Goal: Information Seeking & Learning: Check status

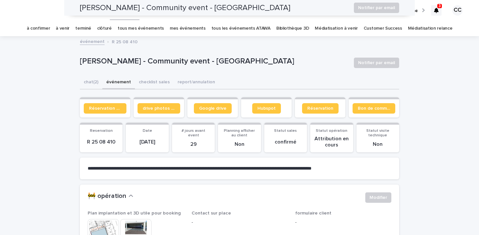
scroll to position [93, 0]
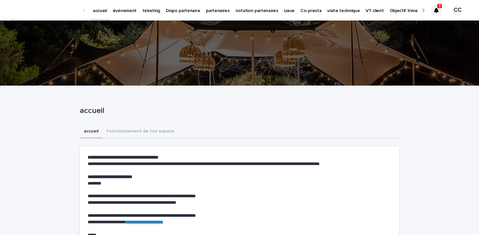
click at [149, 10] on p "ticketing" at bounding box center [151, 7] width 18 height 14
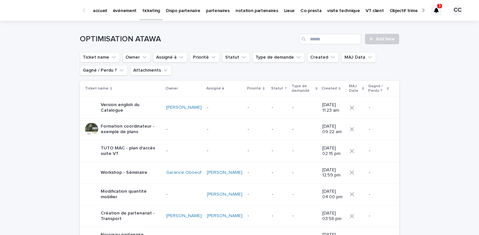
click at [122, 13] on p "événement" at bounding box center [125, 7] width 24 height 14
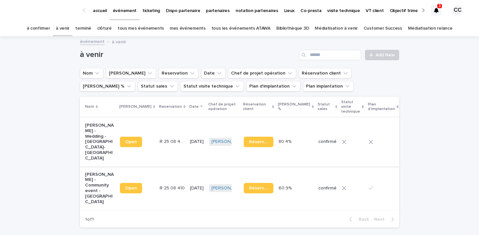
click at [129, 140] on span "Open" at bounding box center [131, 142] width 12 height 5
click at [126, 186] on span "Open" at bounding box center [131, 188] width 12 height 5
click at [125, 140] on span "Open" at bounding box center [131, 142] width 12 height 5
click at [128, 140] on span "Open" at bounding box center [131, 142] width 12 height 5
click at [125, 186] on span "Open" at bounding box center [131, 188] width 12 height 5
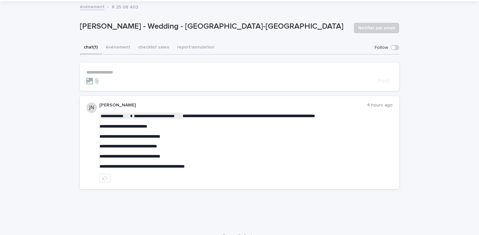
scroll to position [45, 0]
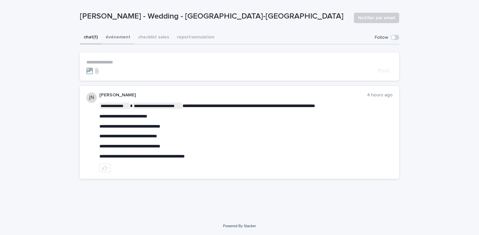
click at [120, 38] on button "événement" at bounding box center [118, 38] width 33 height 14
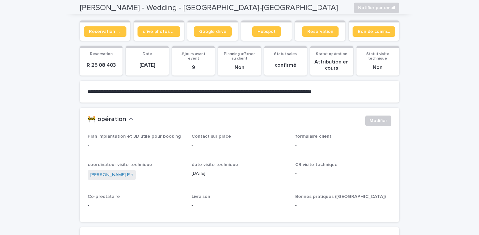
scroll to position [52, 0]
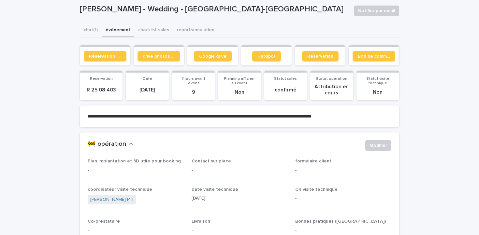
click at [213, 57] on span "Google drive" at bounding box center [212, 56] width 27 height 5
click at [323, 55] on span "Réservation" at bounding box center [320, 56] width 26 height 5
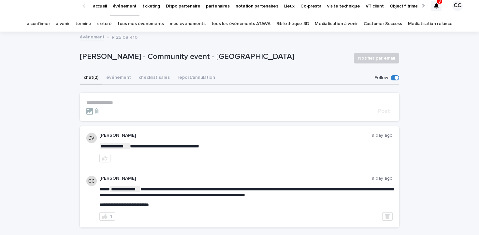
scroll to position [7, 0]
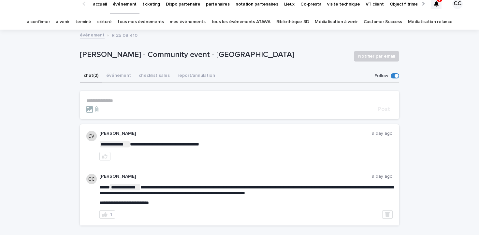
click at [435, 3] on icon at bounding box center [436, 3] width 5 height 5
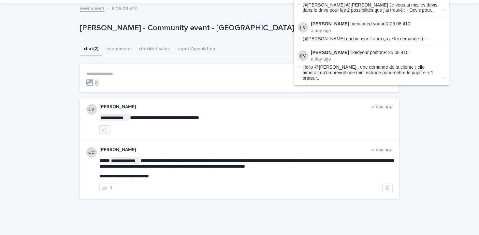
scroll to position [35, 0]
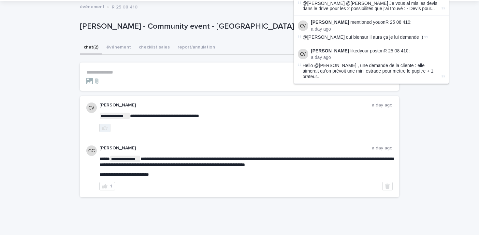
click at [105, 129] on icon "button" at bounding box center [104, 127] width 5 height 5
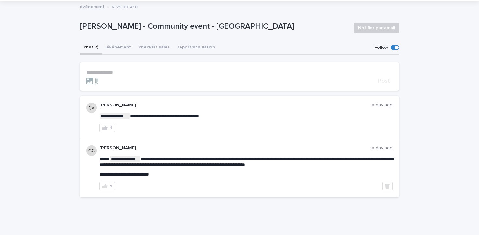
scroll to position [0, 0]
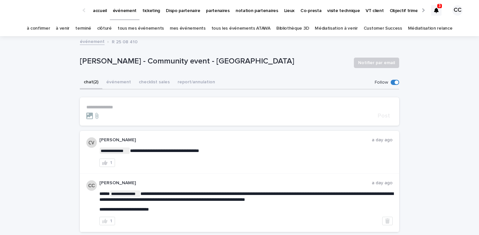
click at [436, 11] on icon at bounding box center [436, 10] width 5 height 5
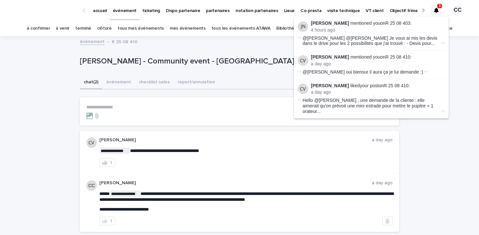
click at [367, 45] on span "@[PERSON_NAME] @[PERSON_NAME] Je vous ai mis les devis dans le drive pour les 2…" at bounding box center [372, 41] width 138 height 11
click at [442, 44] on icon at bounding box center [444, 43] width 4 height 4
click at [420, 42] on span "@[PERSON_NAME] @[PERSON_NAME] Je vous ai mis les devis dans le drive pour les 2…" at bounding box center [372, 41] width 138 height 11
click at [354, 21] on p "[PERSON_NAME] mentioned you on R 25 08 403 :" at bounding box center [378, 24] width 134 height 6
click at [318, 21] on strong "[PERSON_NAME]" at bounding box center [330, 23] width 38 height 5
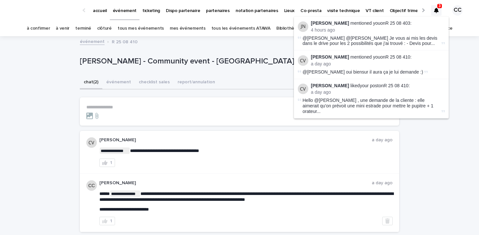
click at [317, 25] on strong "[PERSON_NAME]" at bounding box center [330, 23] width 38 height 5
click at [300, 26] on img at bounding box center [303, 27] width 10 height 10
click at [357, 41] on span "@Cédric Corbin @Alexandre-Arthur Martin Je vous ai mis les devis dans le drive …" at bounding box center [372, 41] width 138 height 11
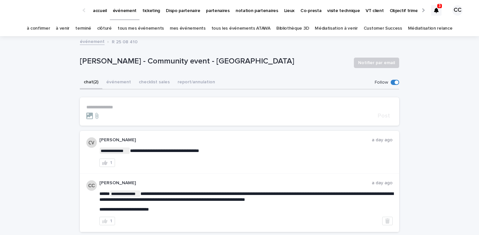
click at [88, 44] on link "événement" at bounding box center [92, 40] width 25 height 7
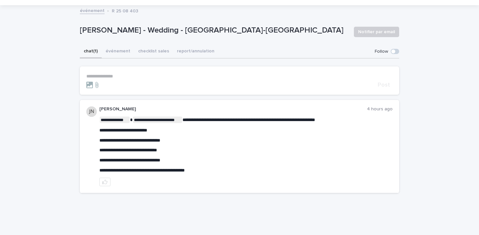
scroll to position [45, 0]
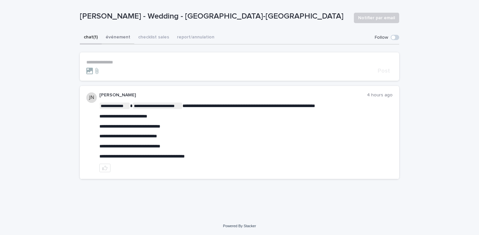
click at [116, 37] on button "événement" at bounding box center [118, 38] width 33 height 14
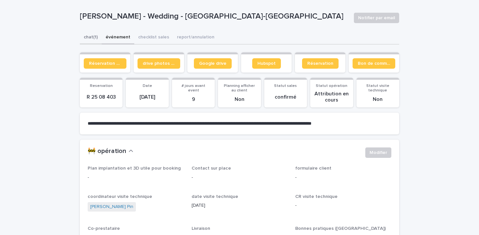
click at [92, 37] on button "chat (1)" at bounding box center [91, 38] width 22 height 14
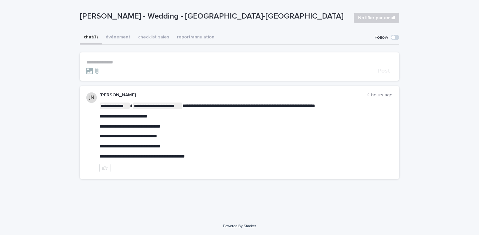
click at [106, 163] on div "**********" at bounding box center [245, 133] width 293 height 80
click at [106, 168] on icon "button" at bounding box center [104, 168] width 5 height 5
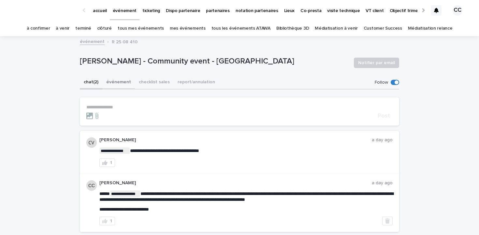
click at [118, 85] on button "événement" at bounding box center [118, 83] width 33 height 14
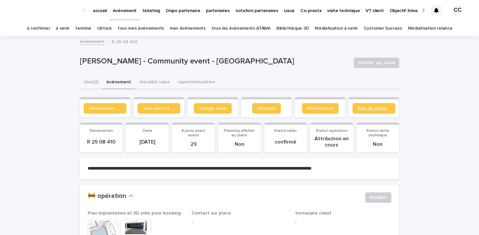
click at [378, 110] on span "Bon de commande" at bounding box center [374, 108] width 32 height 5
